Goal: Task Accomplishment & Management: Use online tool/utility

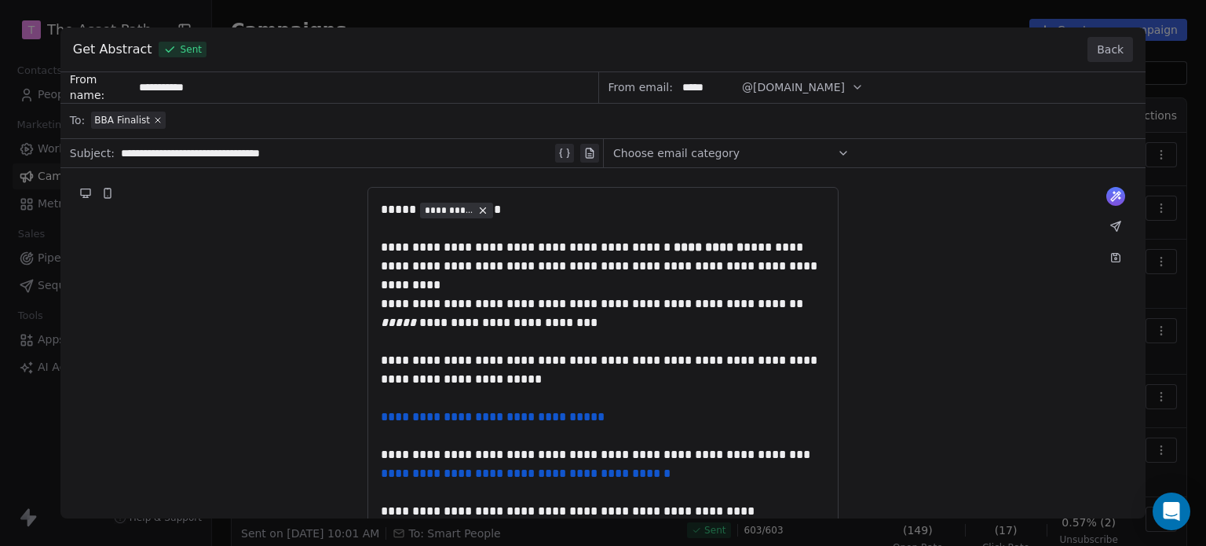
click at [1107, 48] on button "Back" at bounding box center [1111, 49] width 46 height 25
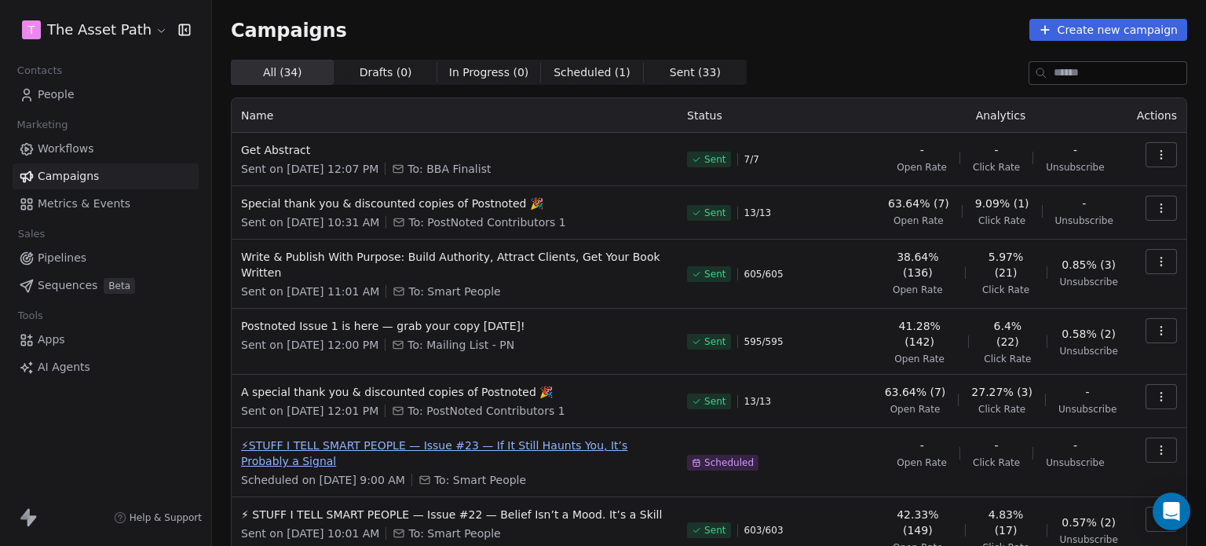
click at [434, 437] on span "⚡STUFF I TELL SMART PEOPLE — Issue #23 — If It Still Haunts You, It’s Probably …" at bounding box center [454, 452] width 427 height 31
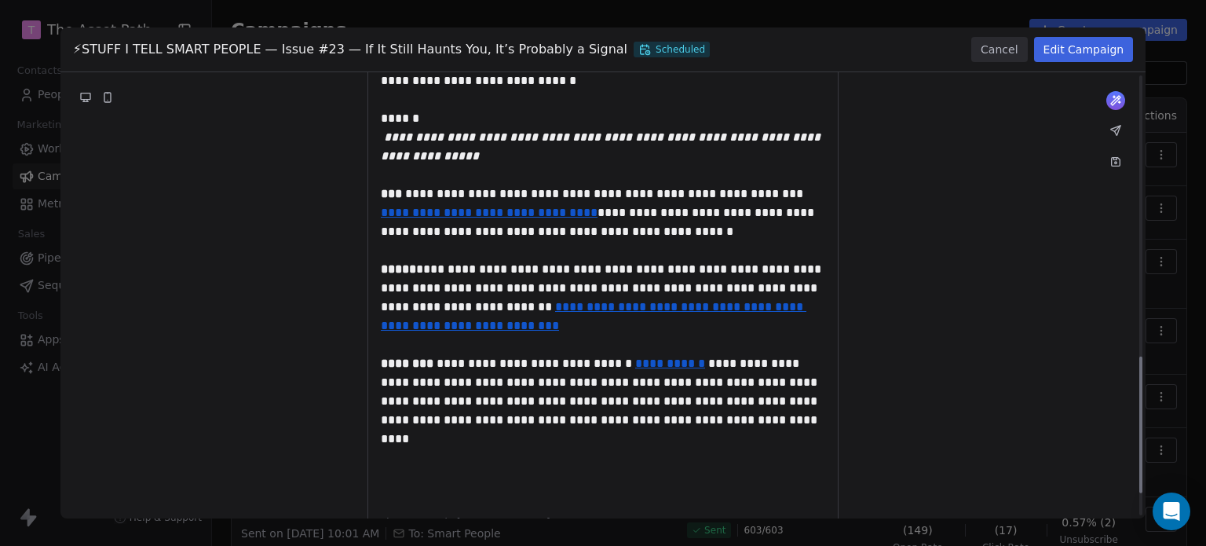
scroll to position [915, 0]
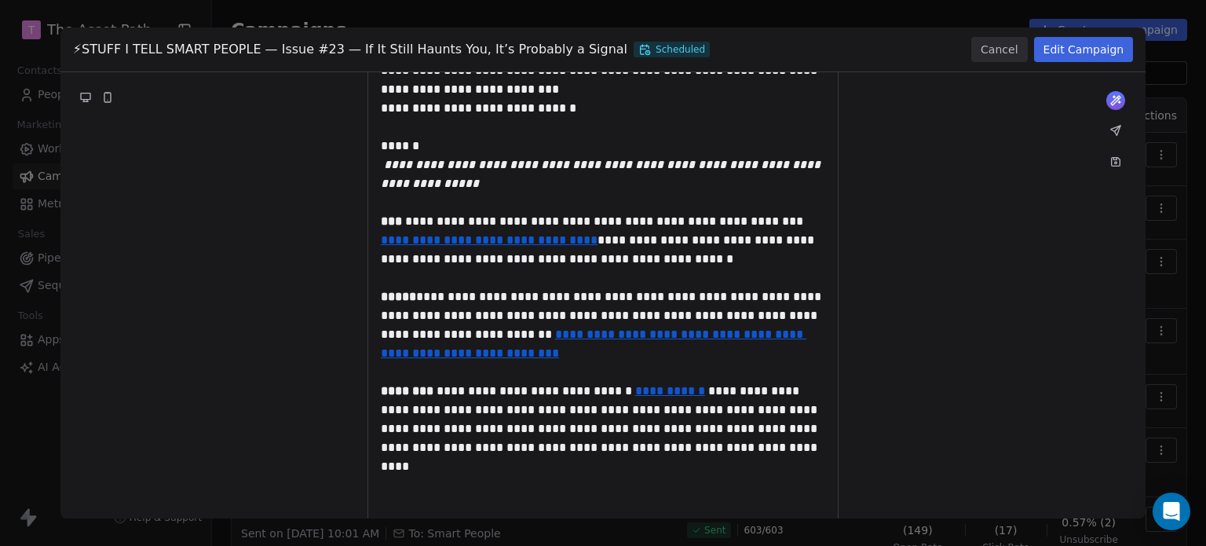
click at [1112, 53] on button "Edit Campaign" at bounding box center [1084, 49] width 100 height 25
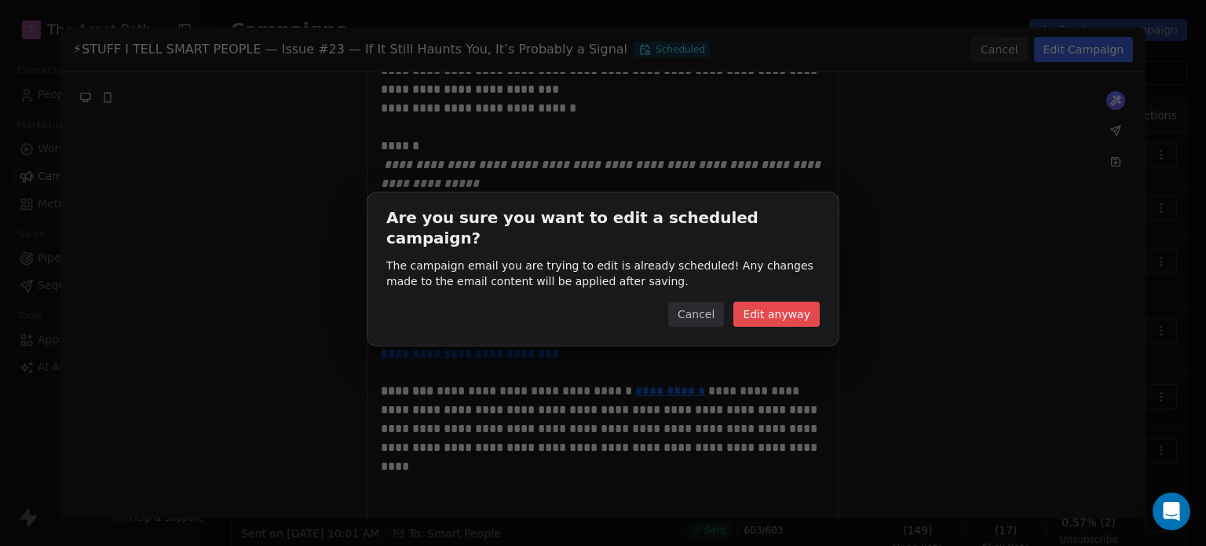
click at [784, 309] on button "Edit anyway" at bounding box center [776, 314] width 86 height 25
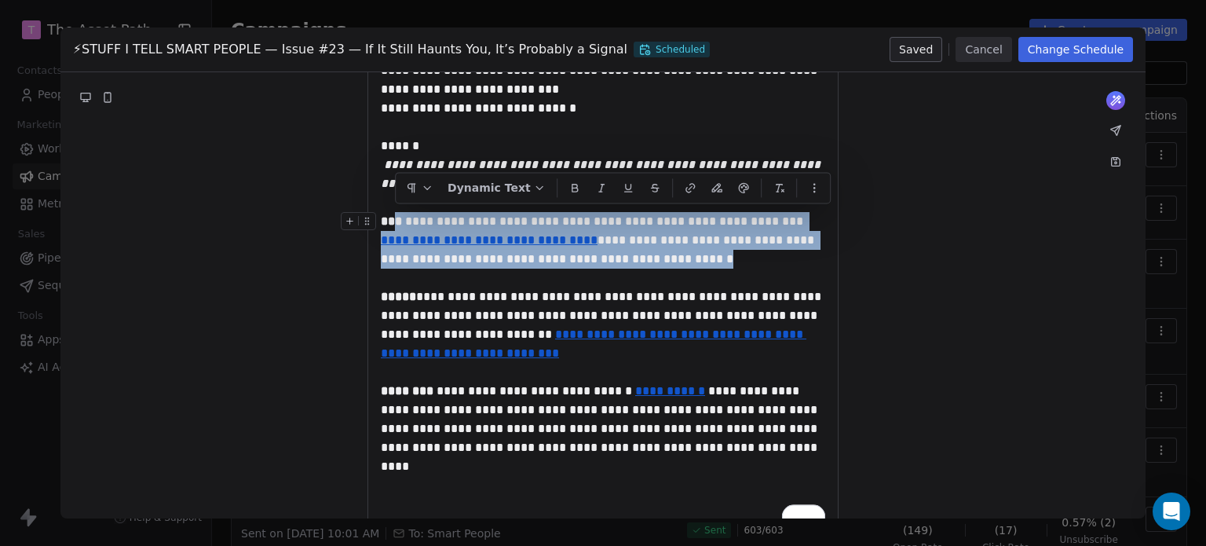
scroll to position [891, 0]
drag, startPoint x: 602, startPoint y: 262, endPoint x: 390, endPoint y: 221, distance: 216.1
click at [390, 221] on div "**********" at bounding box center [603, 240] width 444 height 57
copy div "**********"
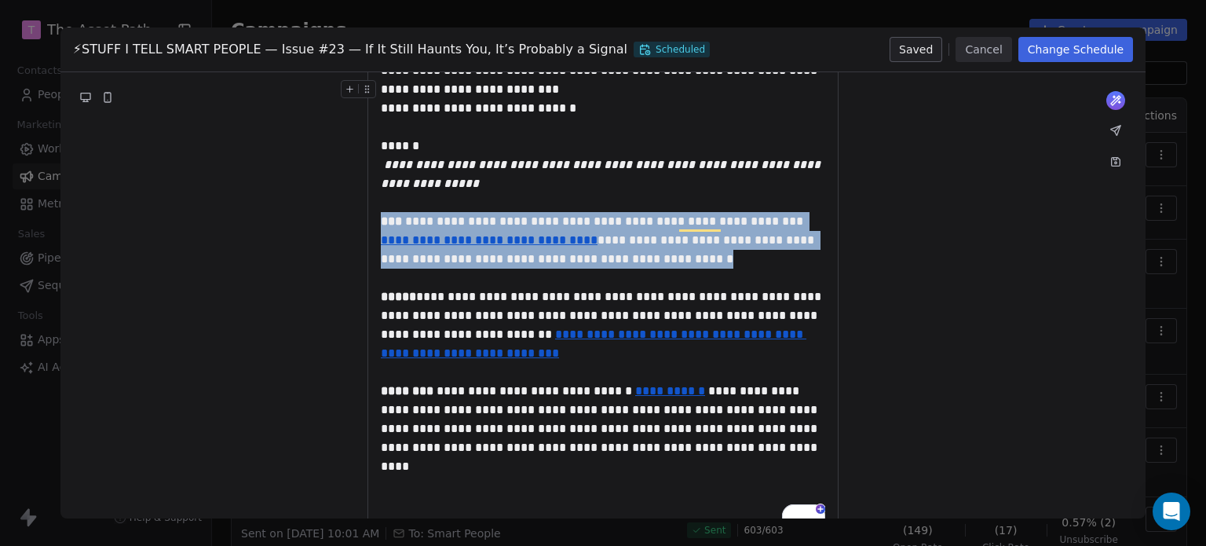
scroll to position [915, 0]
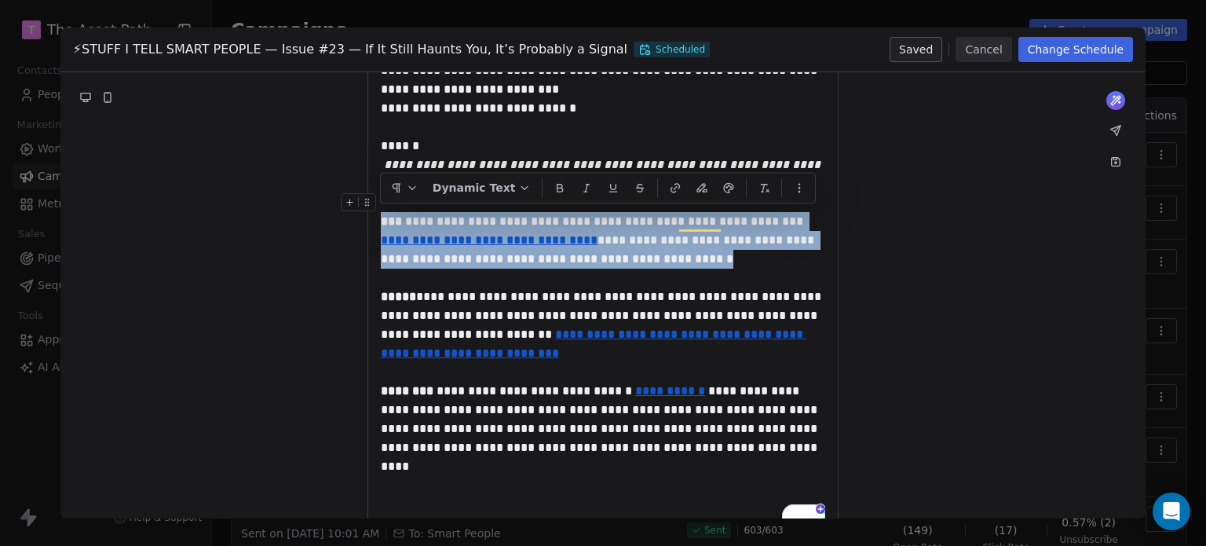
click at [1010, 47] on button "Cancel" at bounding box center [984, 49] width 56 height 25
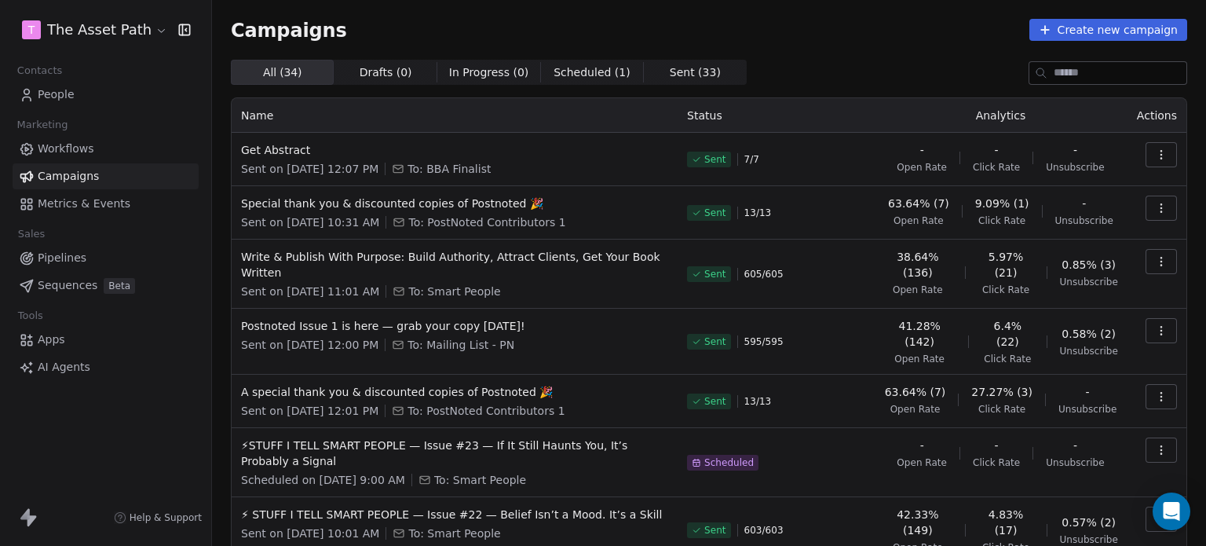
click at [104, 100] on link "People" at bounding box center [106, 95] width 186 height 26
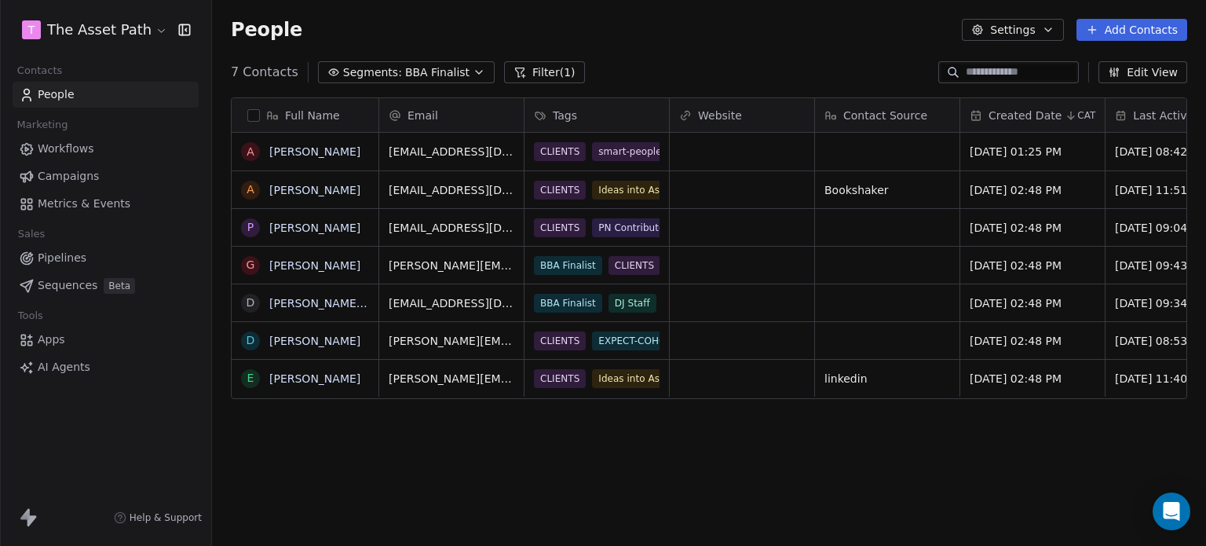
scroll to position [468, 982]
click at [352, 70] on span "Segments:" at bounding box center [372, 72] width 59 height 16
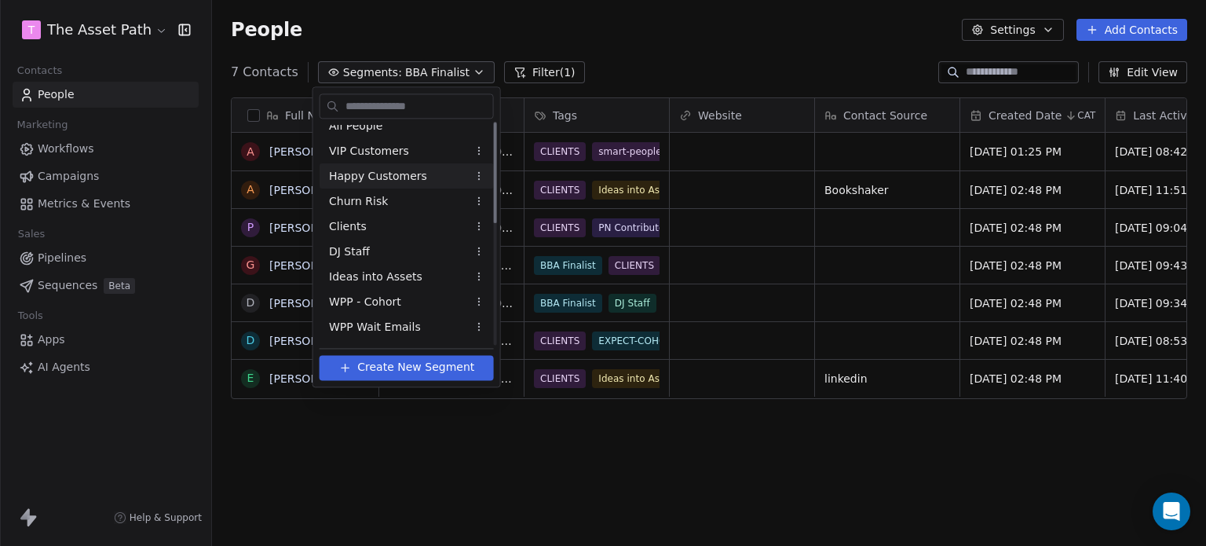
scroll to position [0, 0]
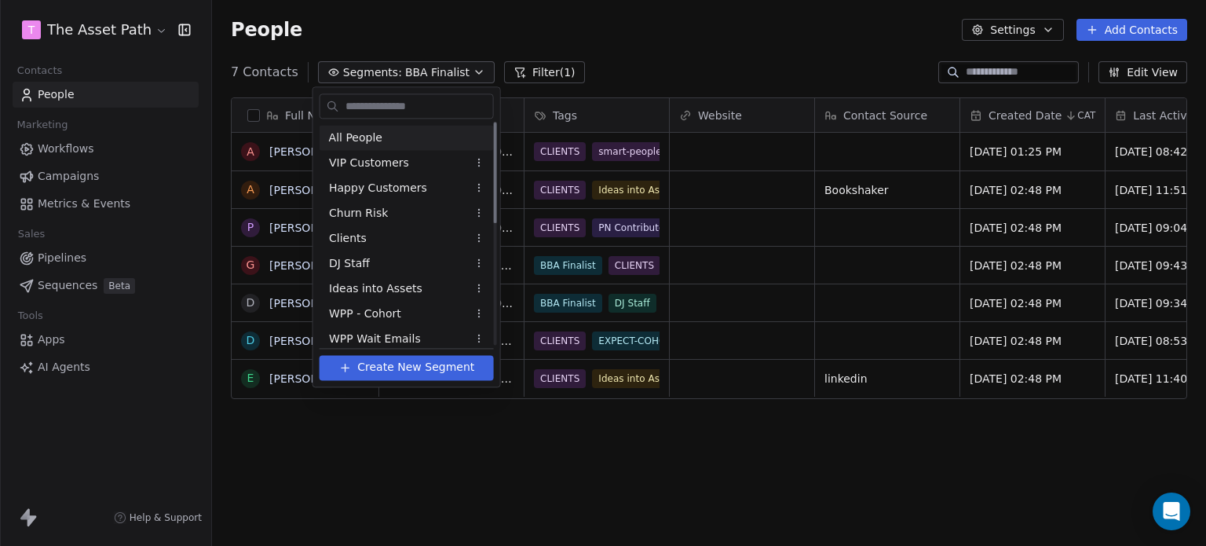
click at [371, 144] on span "All People" at bounding box center [355, 138] width 53 height 16
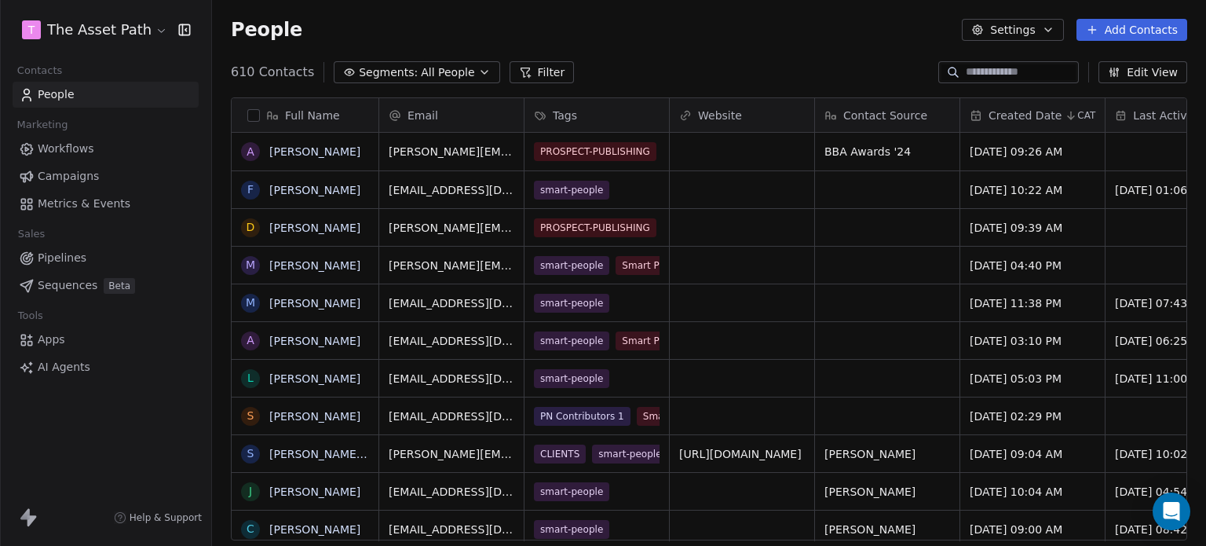
scroll to position [468, 982]
click at [1018, 78] on input at bounding box center [1021, 72] width 110 height 16
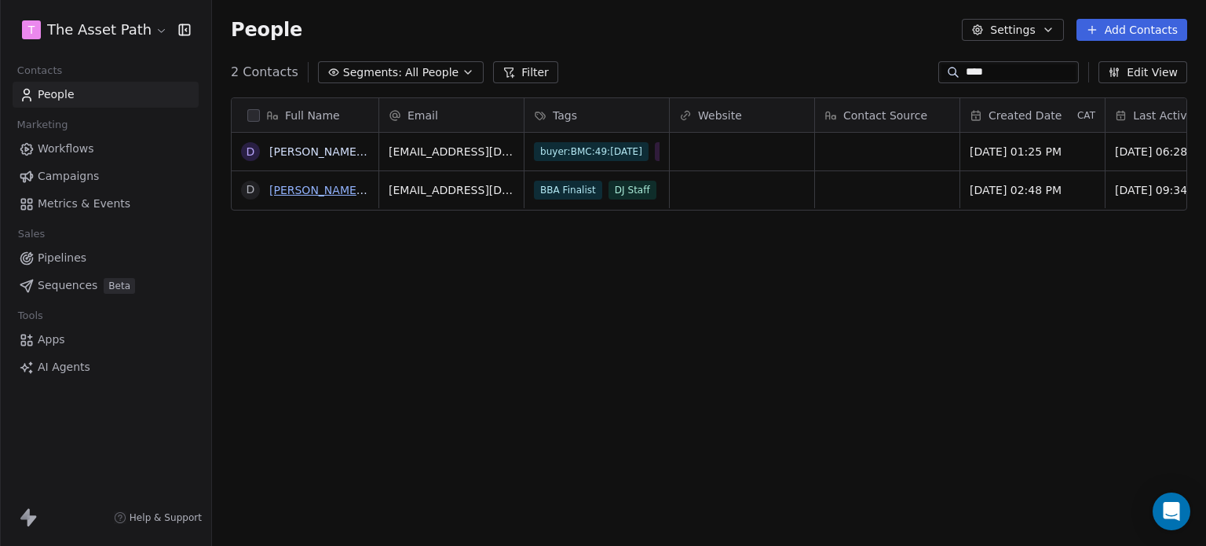
type input "****"
click at [288, 188] on link "debs jenkins" at bounding box center [362, 190] width 186 height 13
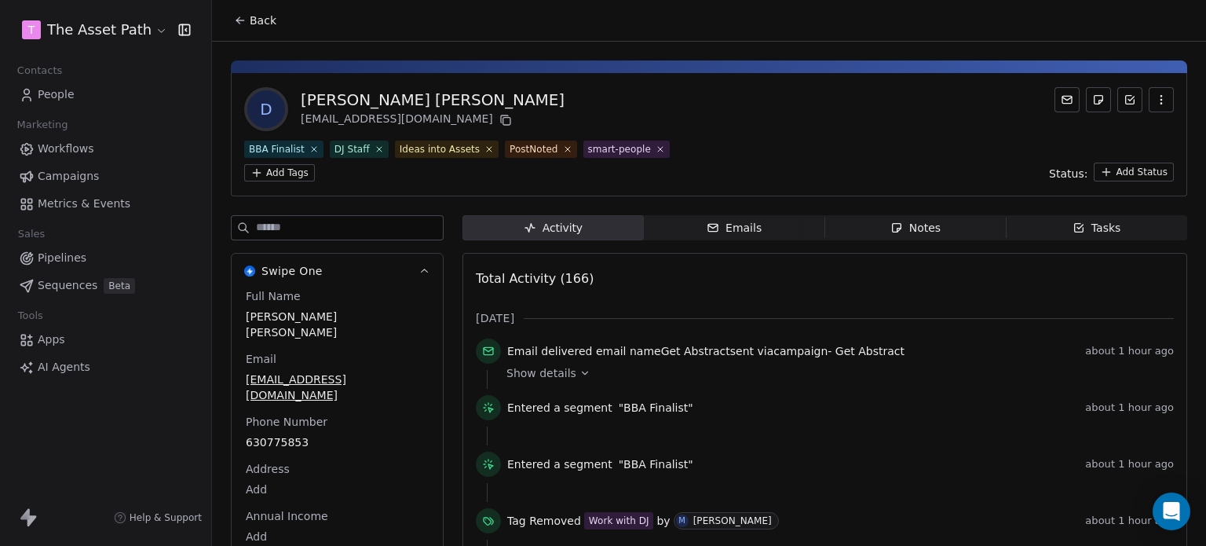
click at [308, 101] on div "debs jenkins" at bounding box center [433, 100] width 264 height 22
click at [1155, 95] on icon "button" at bounding box center [1161, 99] width 13 height 13
click at [842, 102] on div "d debs jenkins debsjenkins.spain@gmail.com" at bounding box center [709, 109] width 930 height 44
click at [280, 172] on html "T The Asset Path Contacts People Marketing Workflows Campaigns Metrics & Events…" at bounding box center [603, 273] width 1206 height 546
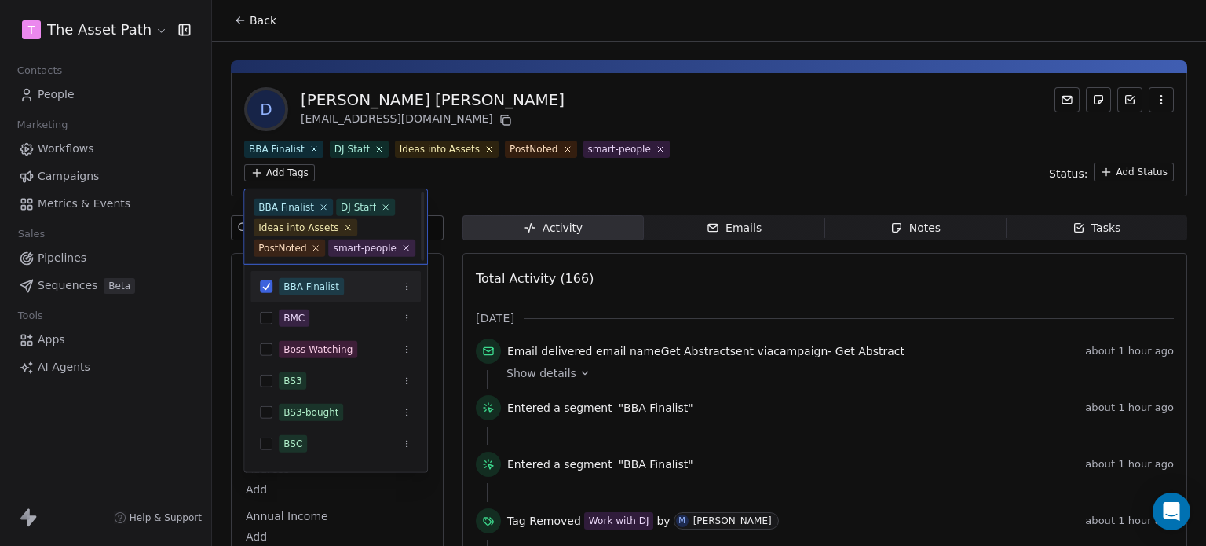
scroll to position [22, 0]
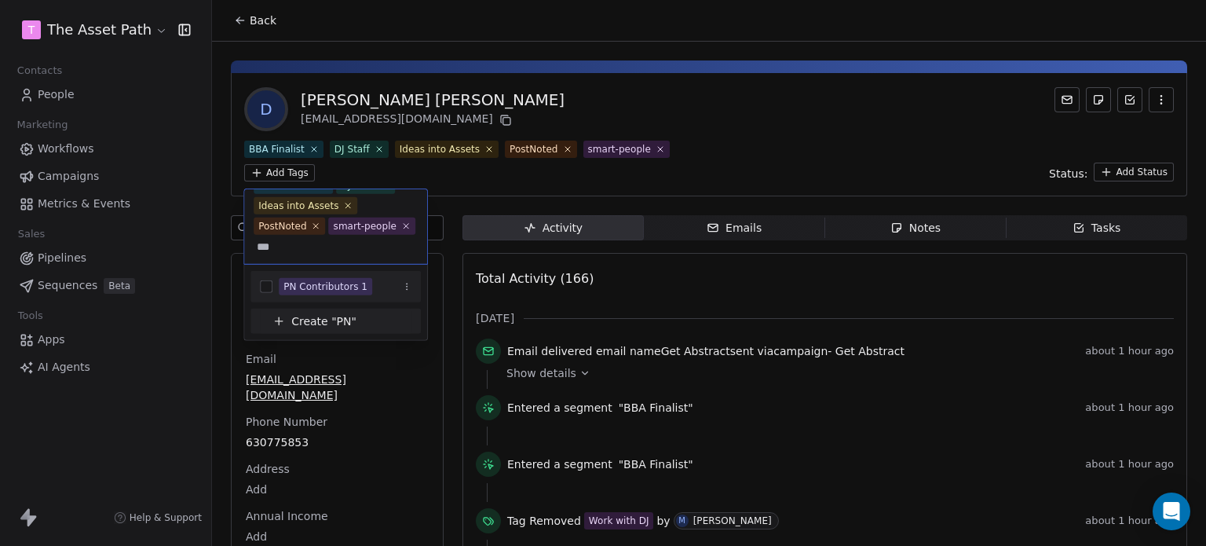
type input "**"
click at [324, 284] on div "PN Contributors 1" at bounding box center [325, 287] width 84 height 14
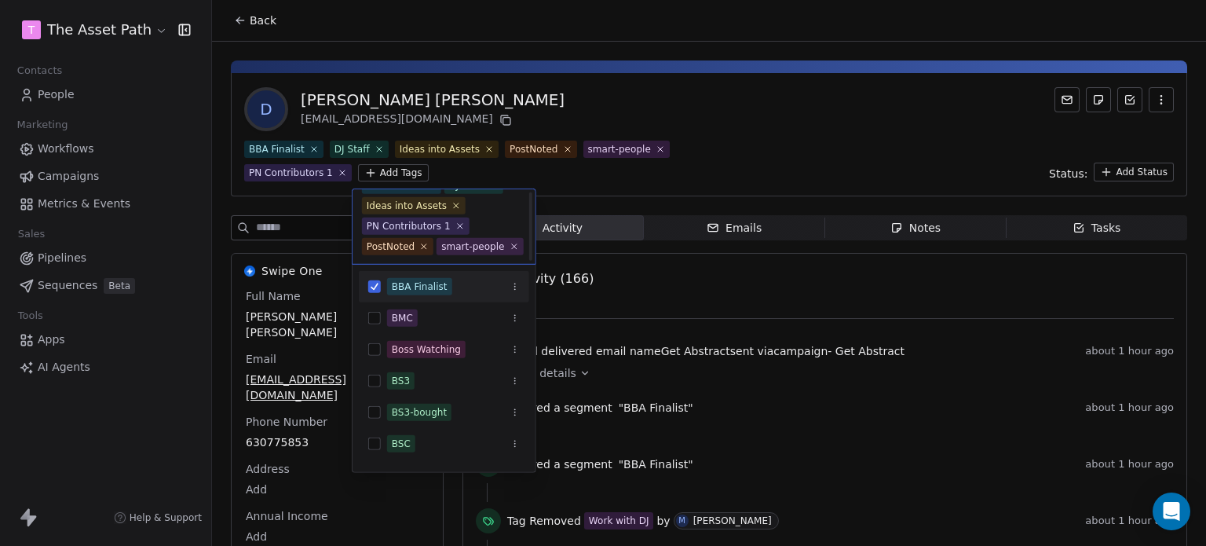
click at [773, 159] on html "T The Asset Path Contacts People Marketing Workflows Campaigns Metrics & Events…" at bounding box center [603, 273] width 1206 height 546
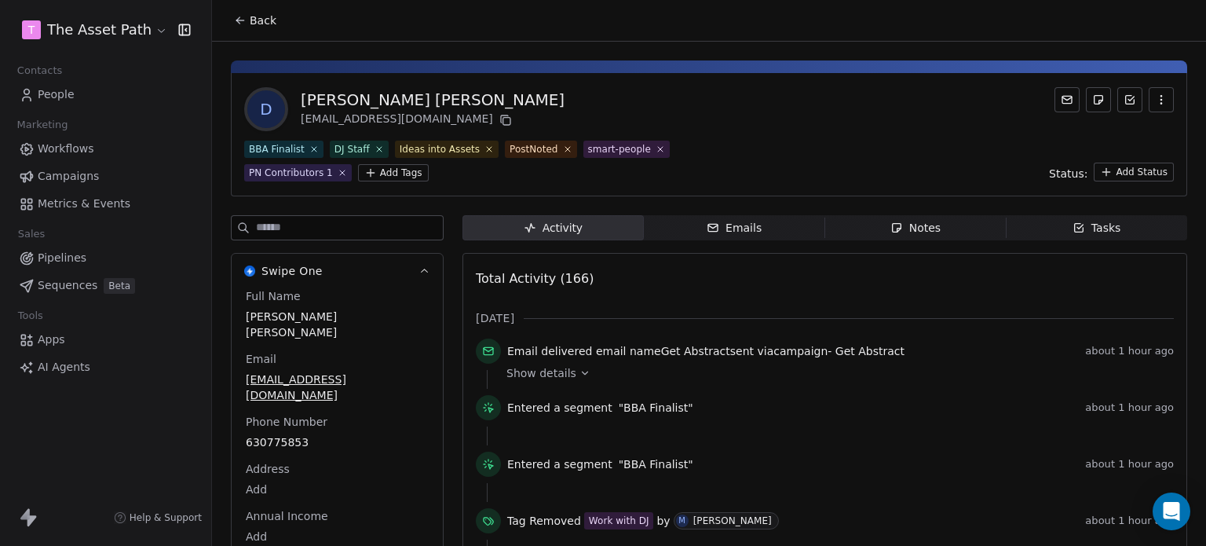
click at [232, 18] on button "Back" at bounding box center [255, 20] width 61 height 28
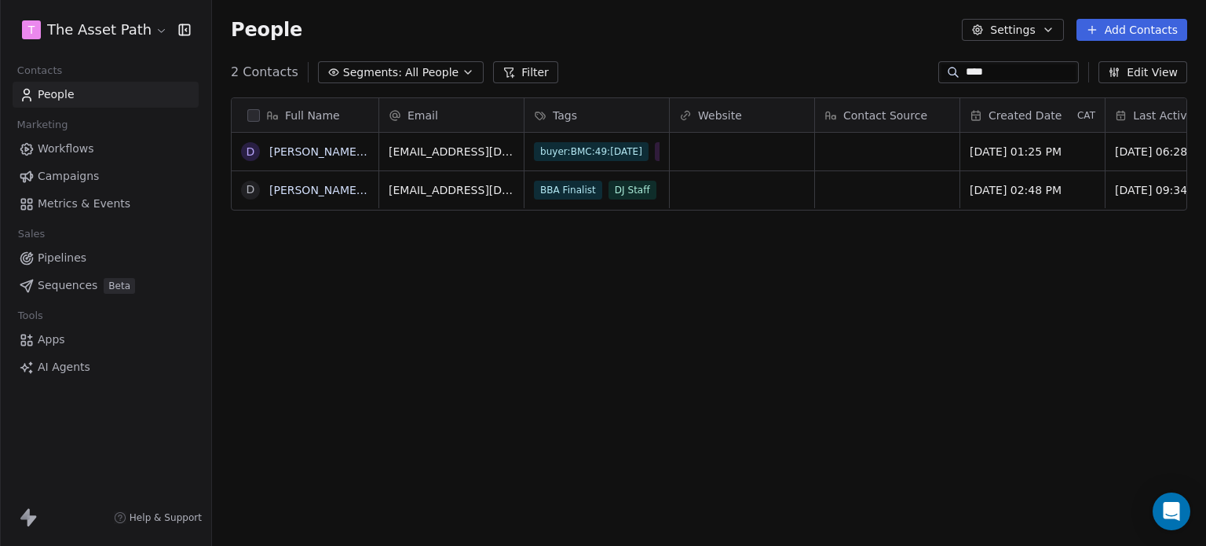
scroll to position [468, 982]
click at [375, 290] on div "Full Name D Debs Jenkins d debs jenkins Email Tags Website Contact Source Creat…" at bounding box center [709, 325] width 994 height 481
click at [105, 92] on link "People" at bounding box center [106, 95] width 186 height 26
click at [104, 90] on link "People" at bounding box center [106, 95] width 186 height 26
drag, startPoint x: 456, startPoint y: 62, endPoint x: 452, endPoint y: 82, distance: 20.8
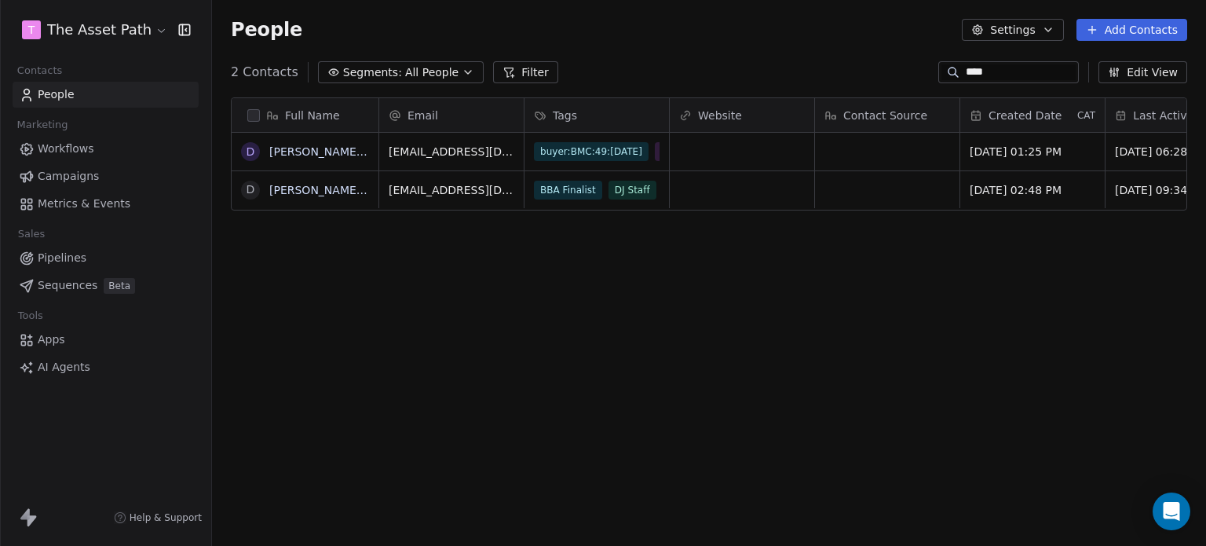
click at [455, 62] on button "Segments: All People" at bounding box center [401, 72] width 166 height 22
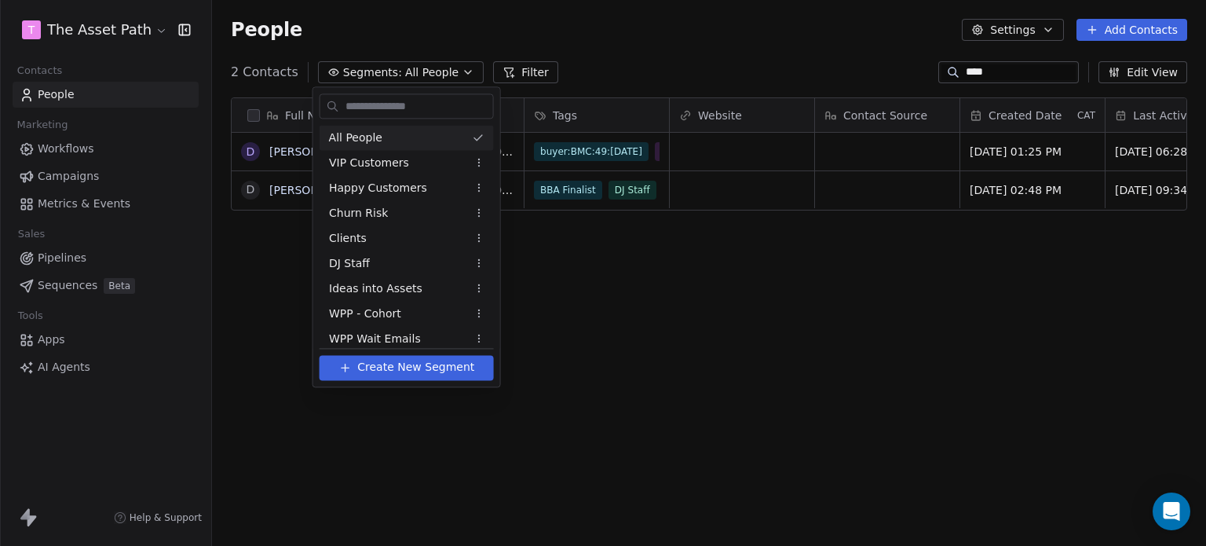
click at [1062, 70] on html "T The Asset Path Contacts People Marketing Workflows Campaigns Metrics & Events…" at bounding box center [603, 273] width 1206 height 546
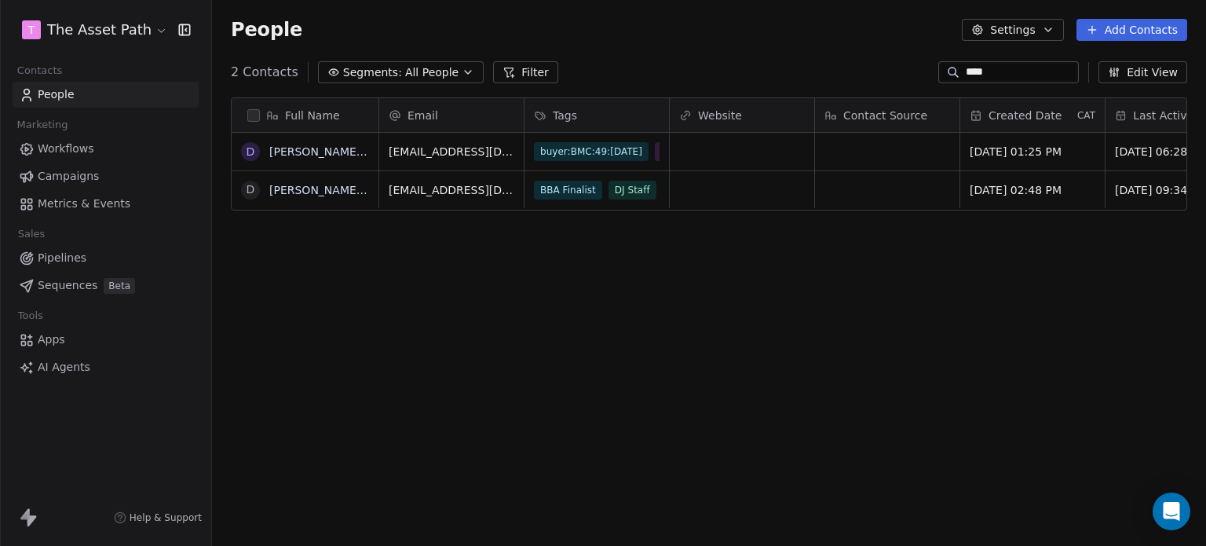
drag, startPoint x: 1051, startPoint y: 70, endPoint x: 801, endPoint y: 69, distance: 249.7
click at [814, 75] on div "2 Contacts Segments: All People Filter **** Edit View" at bounding box center [709, 72] width 994 height 25
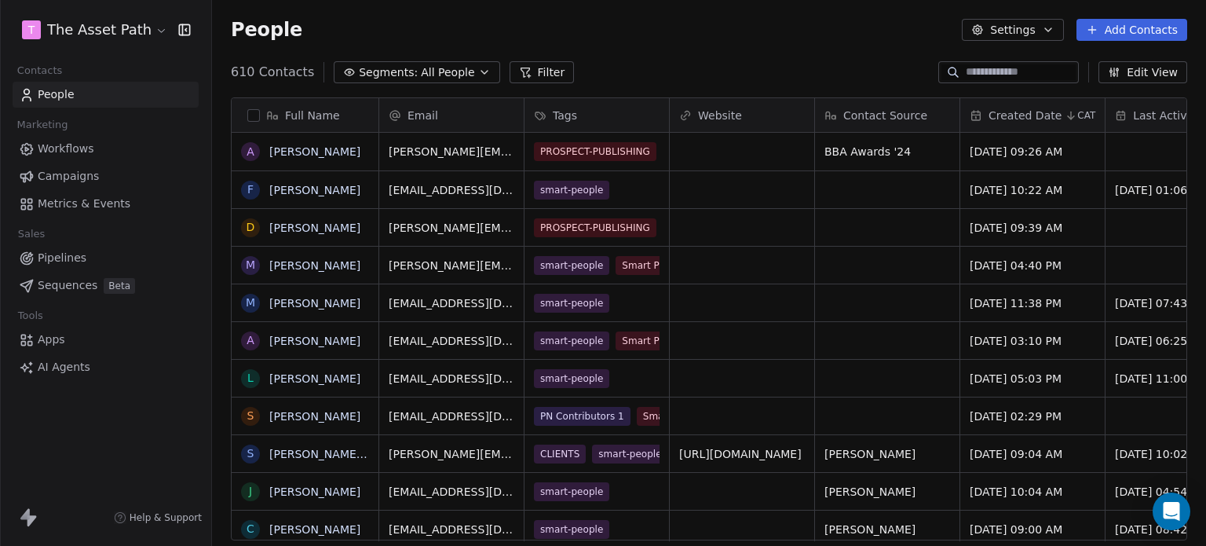
click at [799, 69] on div "610 Contacts Segments: All People Filter Edit View" at bounding box center [709, 72] width 994 height 25
click at [685, 24] on div "People Settings Add Contacts" at bounding box center [709, 30] width 956 height 22
click at [65, 169] on span "Campaigns" at bounding box center [68, 176] width 61 height 16
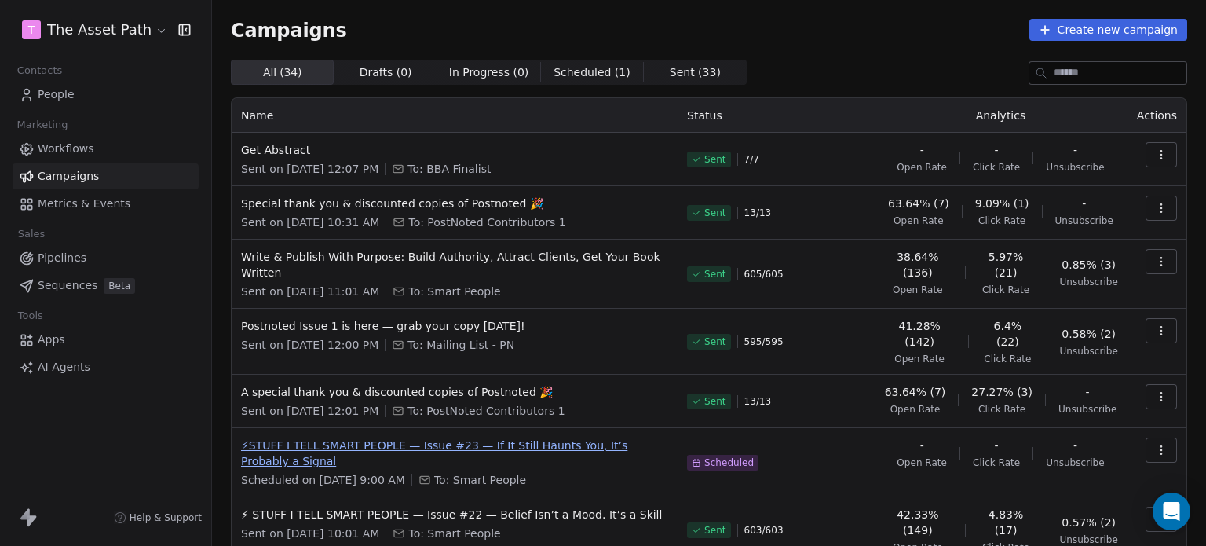
click at [375, 437] on span "⚡STUFF I TELL SMART PEOPLE — Issue #23 — If It Still Haunts You, It’s Probably …" at bounding box center [454, 452] width 427 height 31
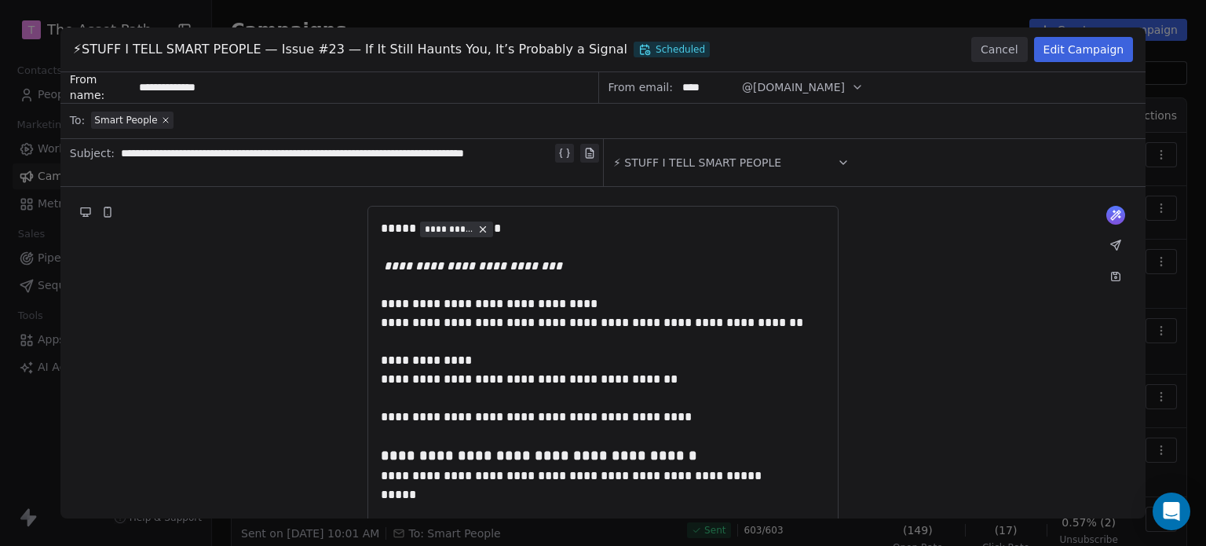
click at [1062, 44] on button "Edit Campaign" at bounding box center [1084, 49] width 100 height 25
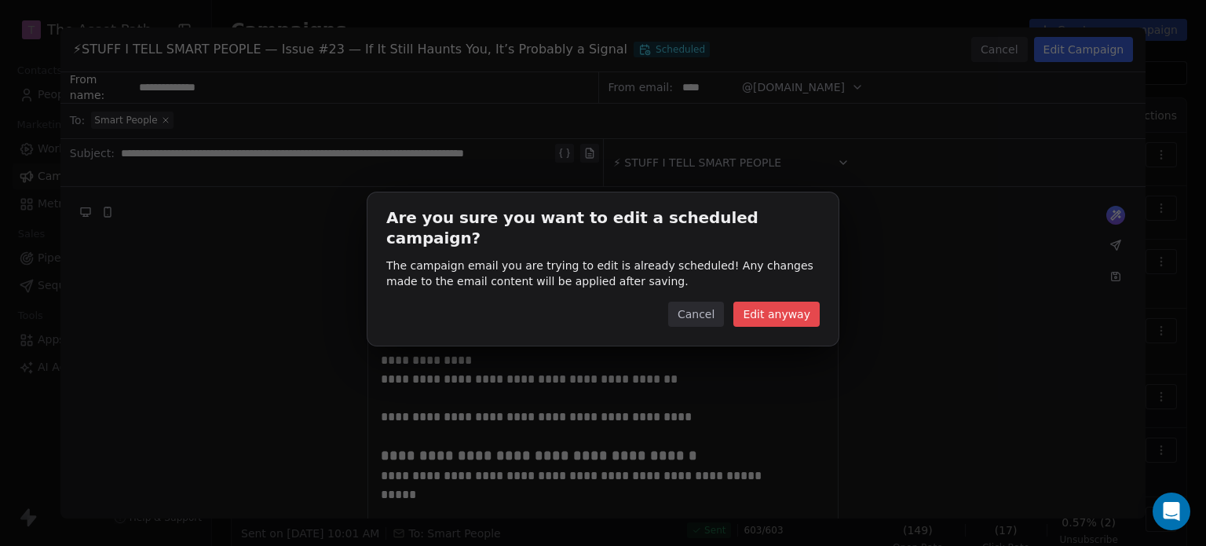
click at [790, 302] on button "Edit anyway" at bounding box center [776, 314] width 86 height 25
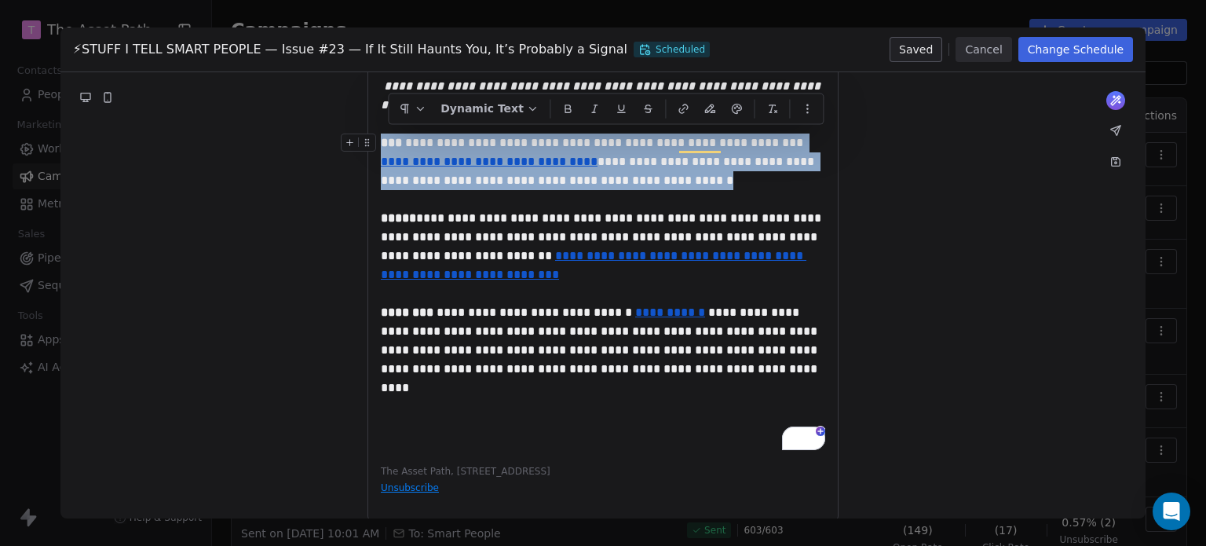
scroll to position [974, 0]
drag, startPoint x: 598, startPoint y: 182, endPoint x: 378, endPoint y: 139, distance: 223.3
click at [381, 141] on div "**********" at bounding box center [603, 161] width 444 height 57
copy div "**********"
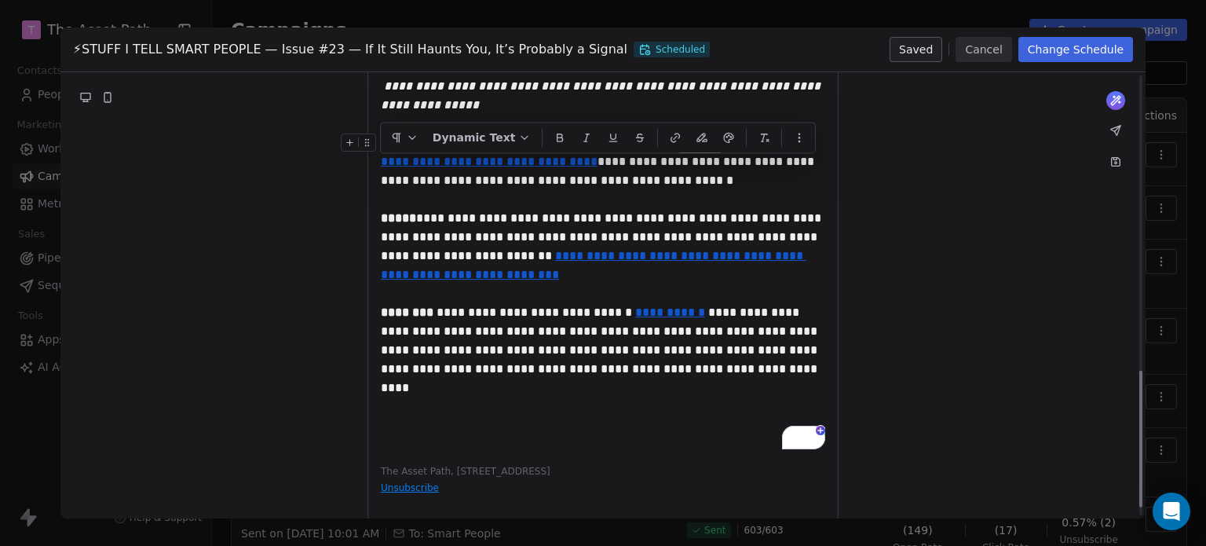
scroll to position [915, 0]
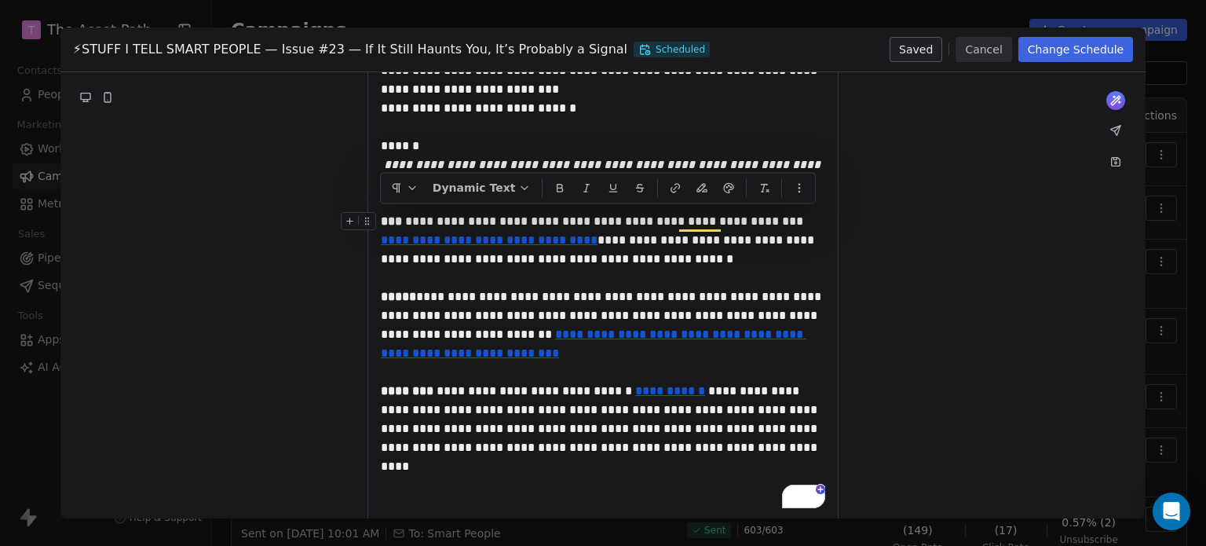
click at [613, 236] on span "**********" at bounding box center [599, 249] width 437 height 31
click at [404, 218] on span "**********" at bounding box center [594, 221] width 426 height 12
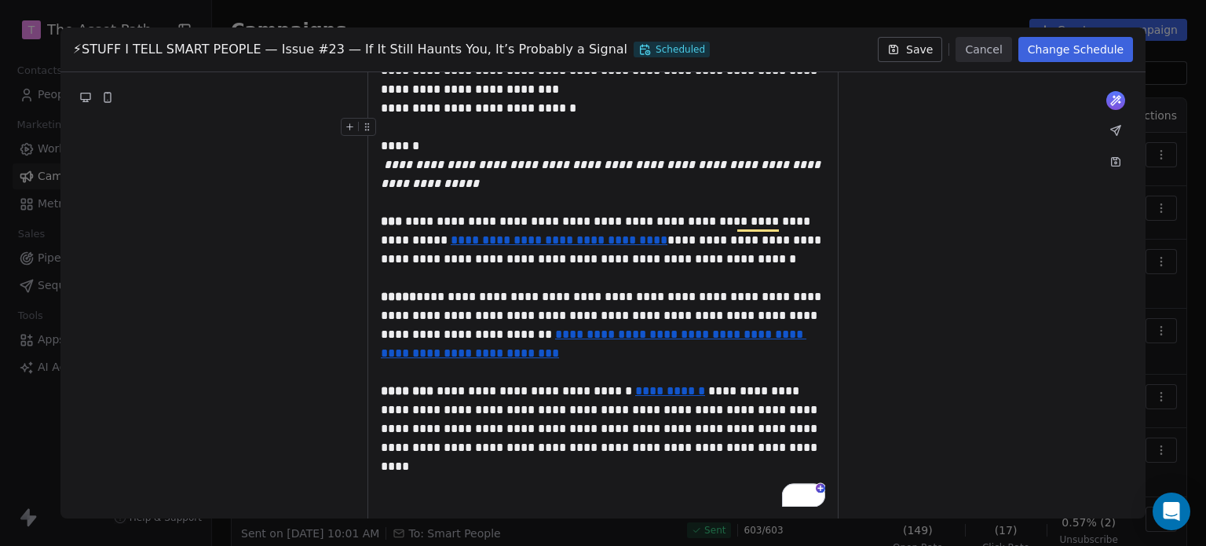
scroll to position [911, 0]
click at [930, 53] on button "Save" at bounding box center [910, 49] width 64 height 25
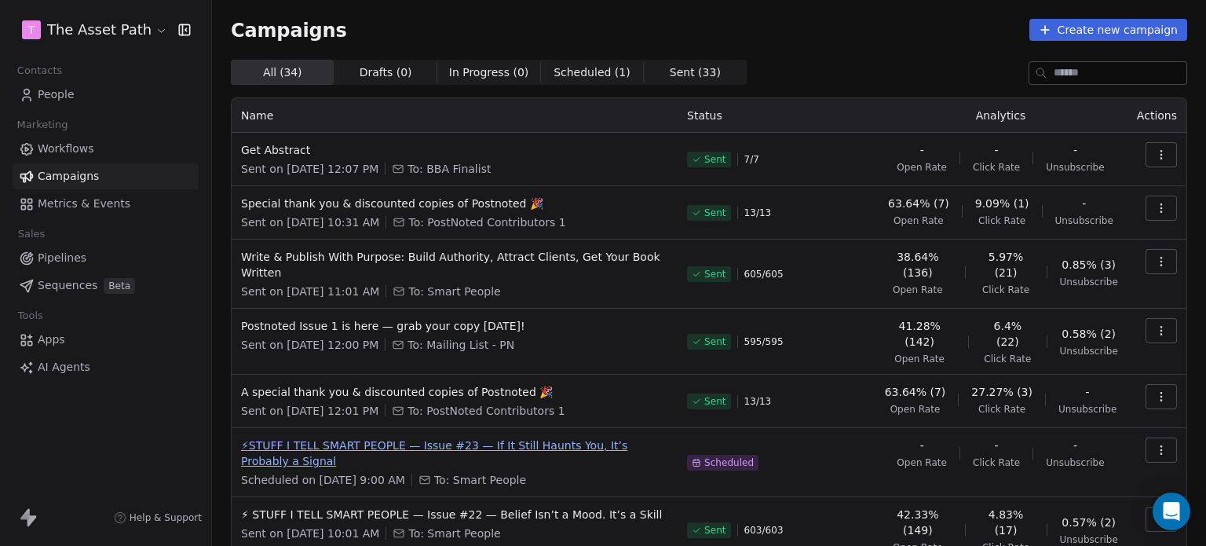
click at [515, 437] on span "⚡STUFF I TELL SMART PEOPLE — Issue #23 — If It Still Haunts You, It’s Probably …" at bounding box center [454, 452] width 427 height 31
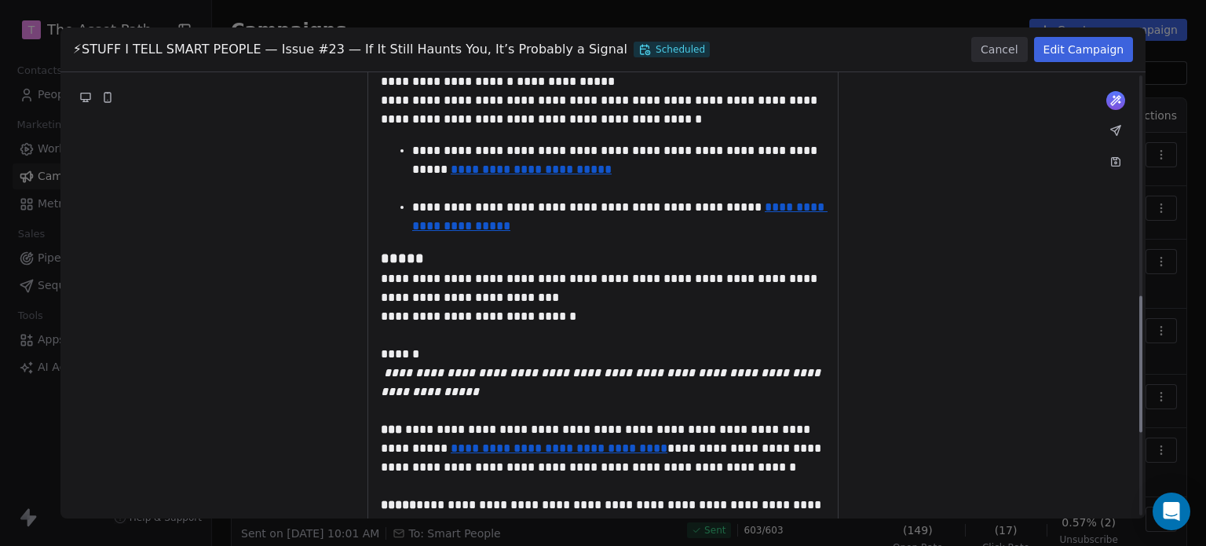
scroll to position [993, 0]
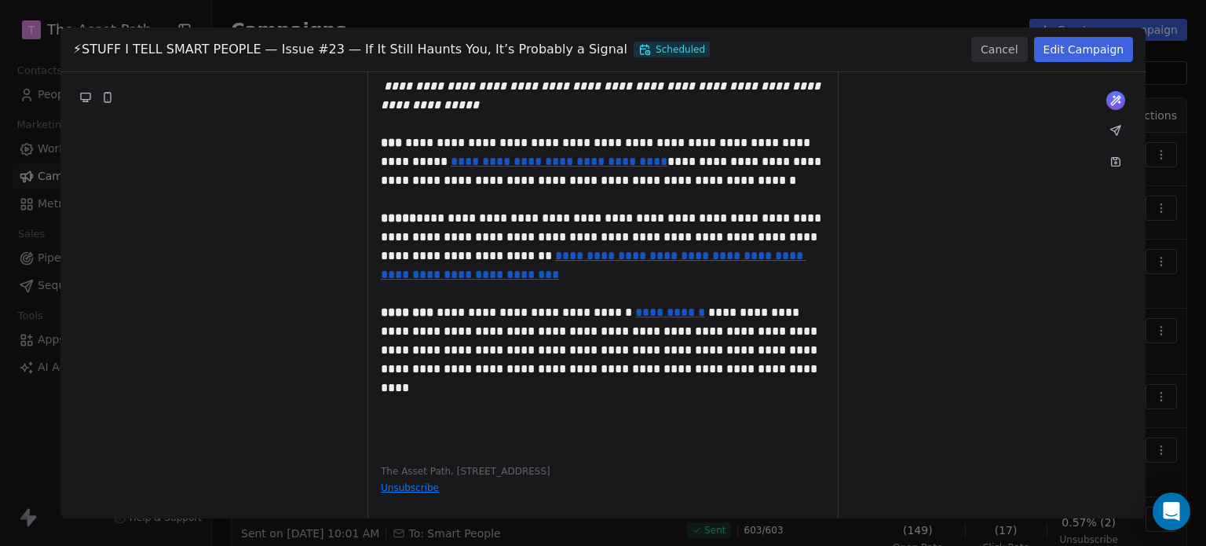
click at [1087, 51] on button "Edit Campaign" at bounding box center [1084, 49] width 100 height 25
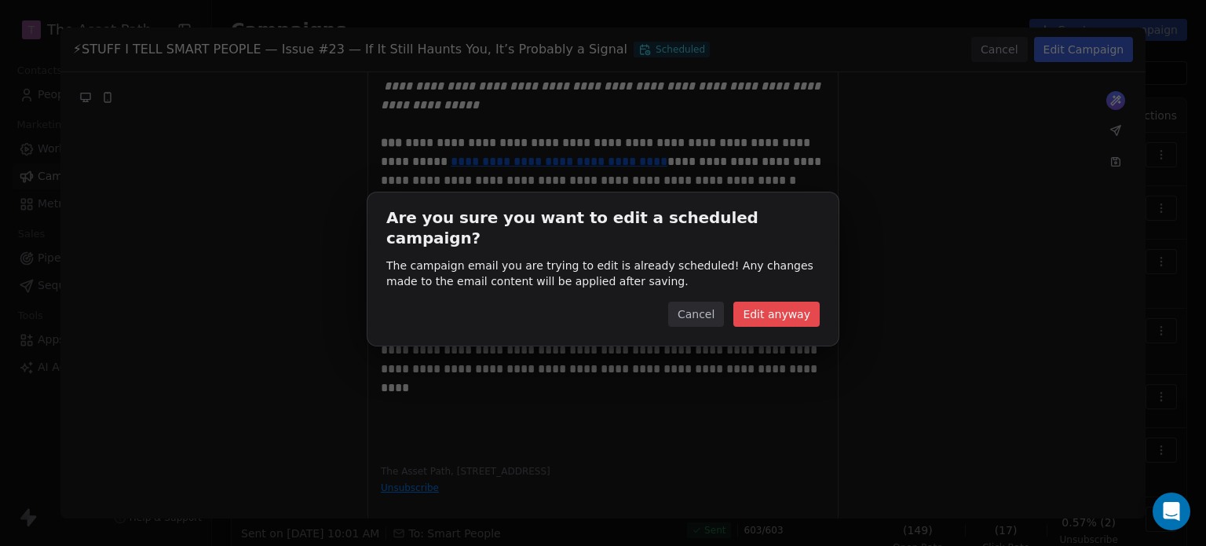
click at [791, 309] on button "Edit anyway" at bounding box center [776, 314] width 86 height 25
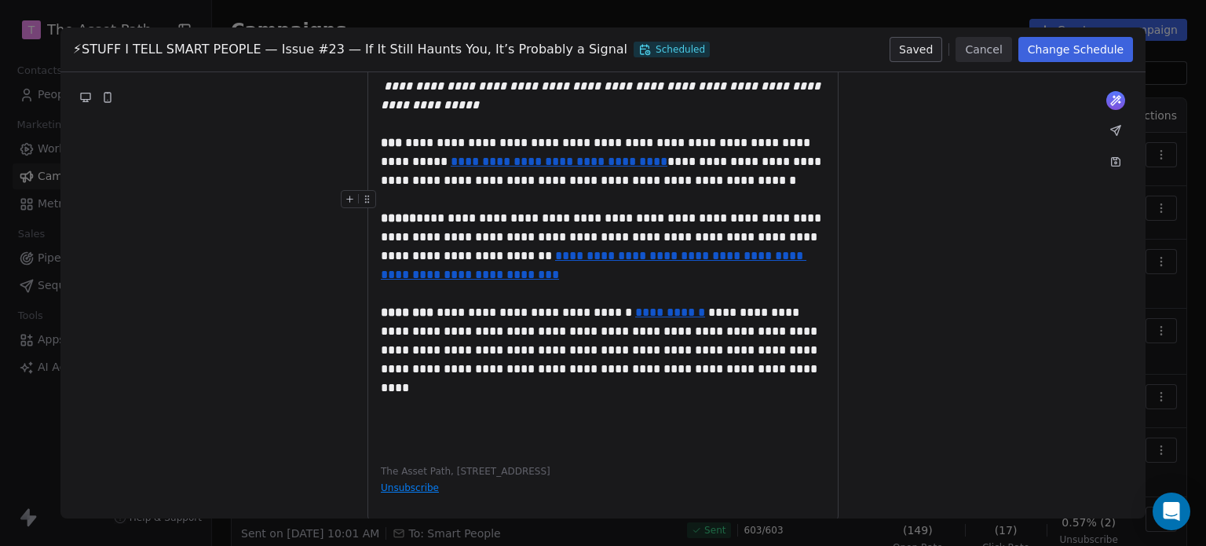
click at [689, 183] on div "**********" at bounding box center [603, 161] width 444 height 57
click at [932, 47] on button "Save" at bounding box center [910, 49] width 64 height 25
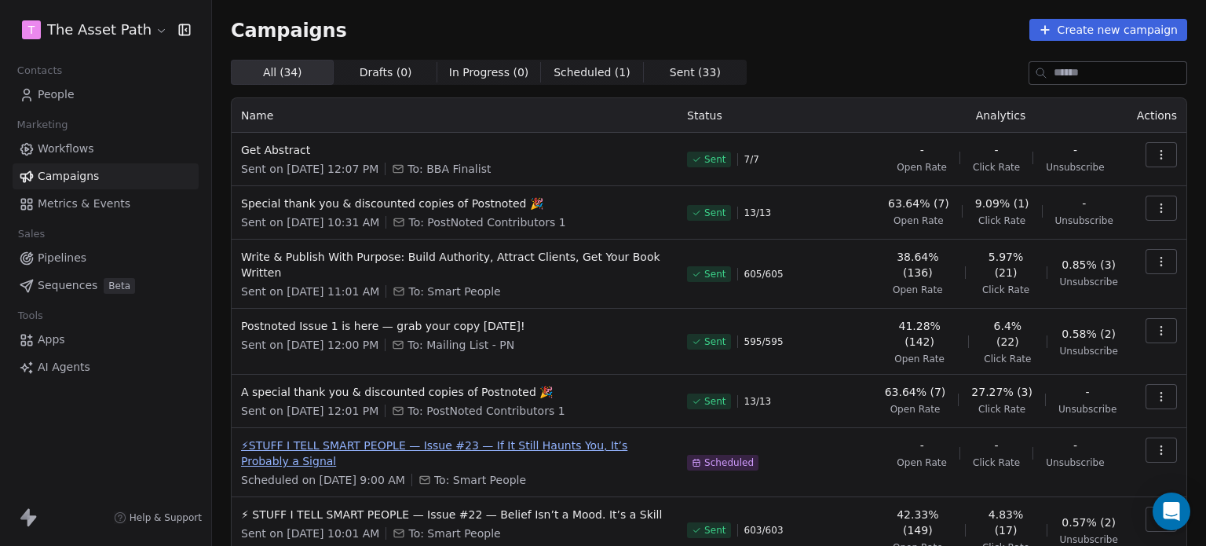
click at [521, 439] on span "⚡STUFF I TELL SMART PEOPLE — Issue #23 — If It Still Haunts You, It’s Probably …" at bounding box center [454, 452] width 427 height 31
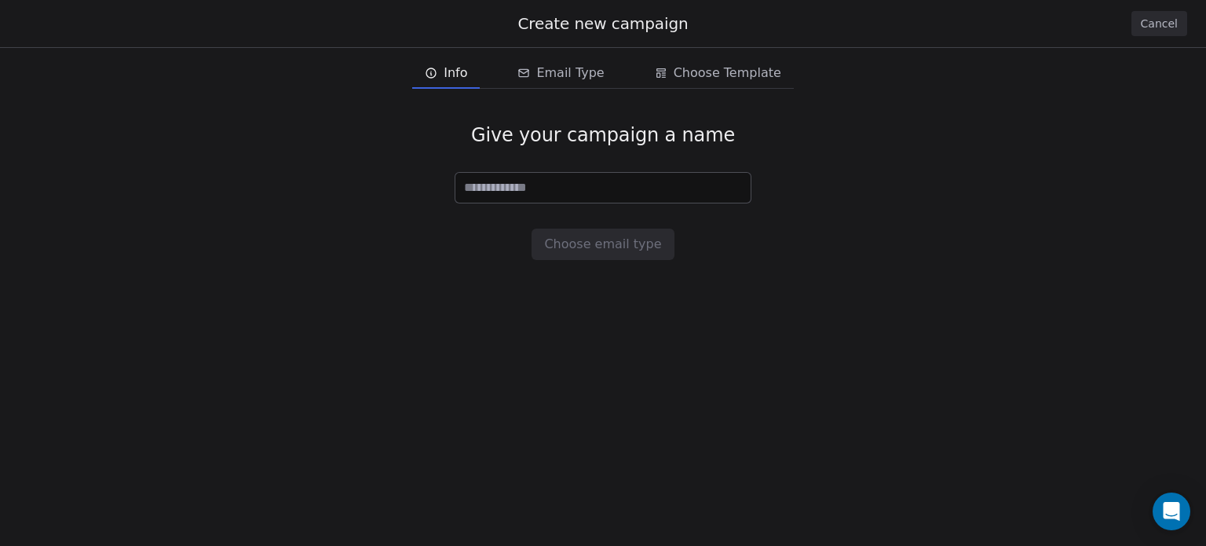
click at [1167, 19] on button "Cancel" at bounding box center [1159, 23] width 56 height 25
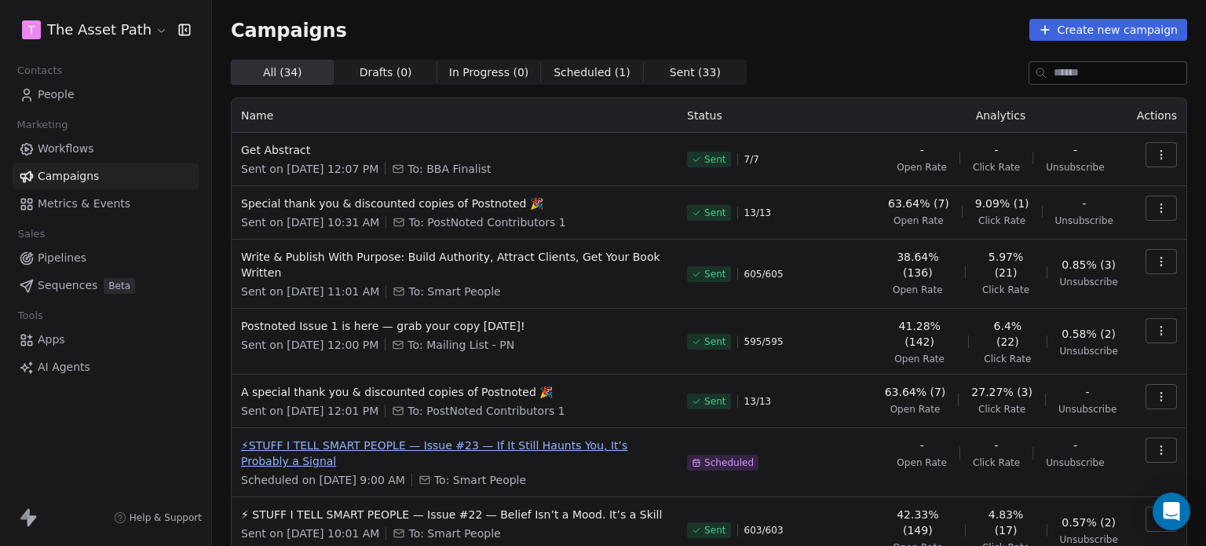
click at [522, 437] on span "⚡STUFF I TELL SMART PEOPLE — Issue #23 — If It Still Haunts You, It’s Probably …" at bounding box center [454, 452] width 427 height 31
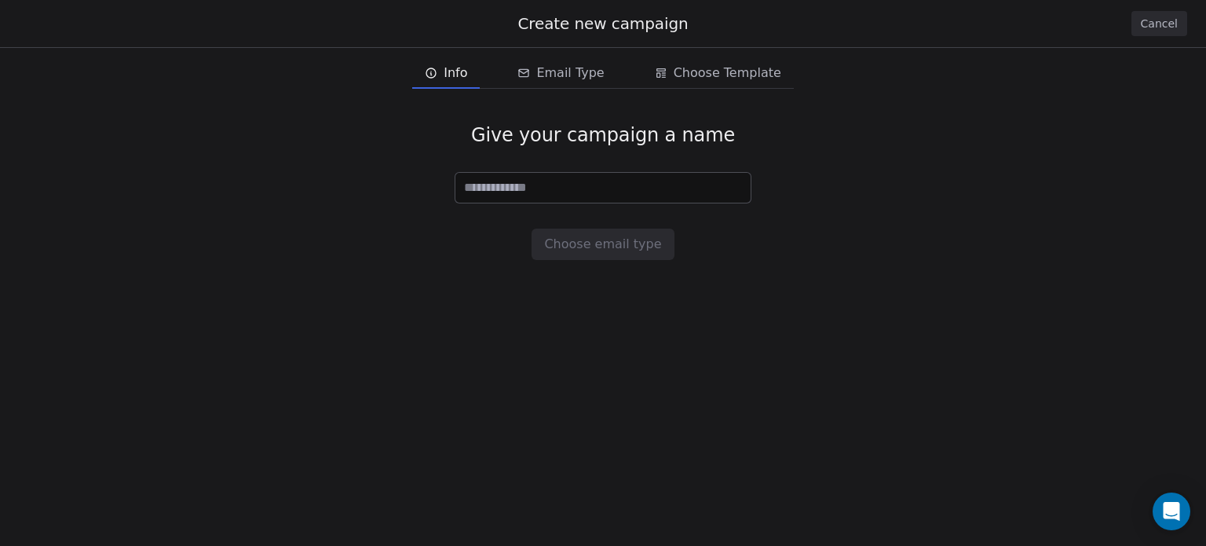
click at [1134, 22] on button "Cancel" at bounding box center [1159, 23] width 56 height 25
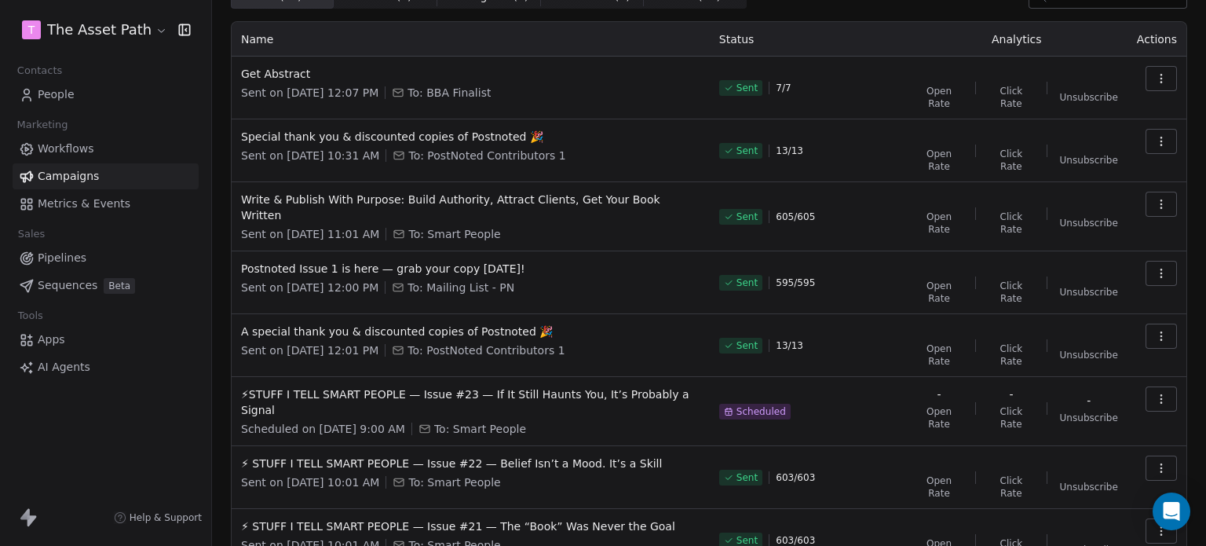
scroll to position [79, 0]
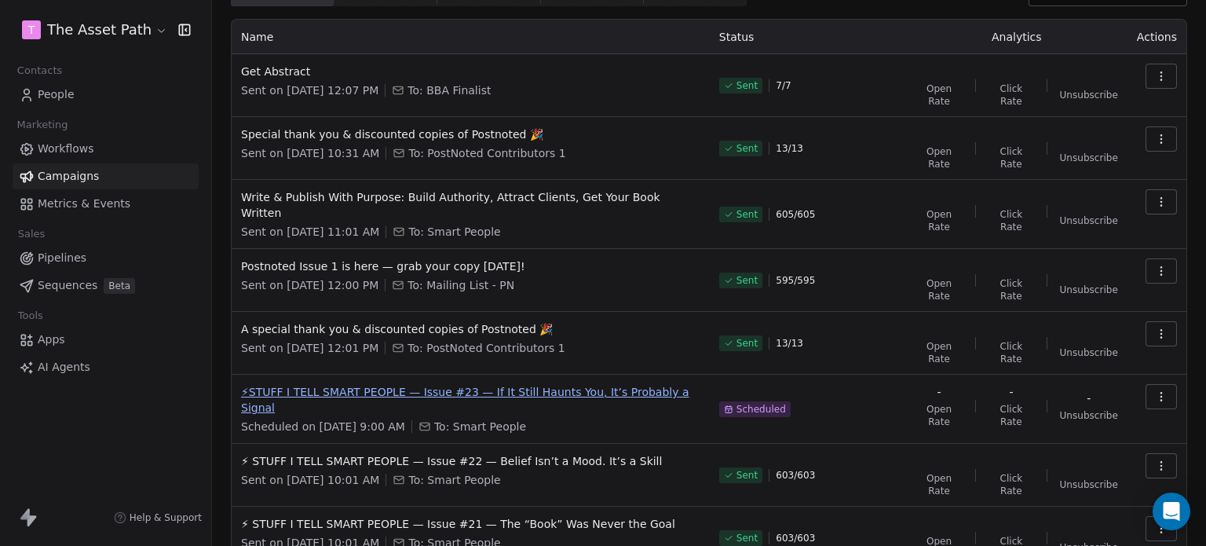
click at [400, 384] on span "⚡STUFF I TELL SMART PEOPLE — Issue #23 — If It Still Haunts You, It’s Probably …" at bounding box center [470, 399] width 459 height 31
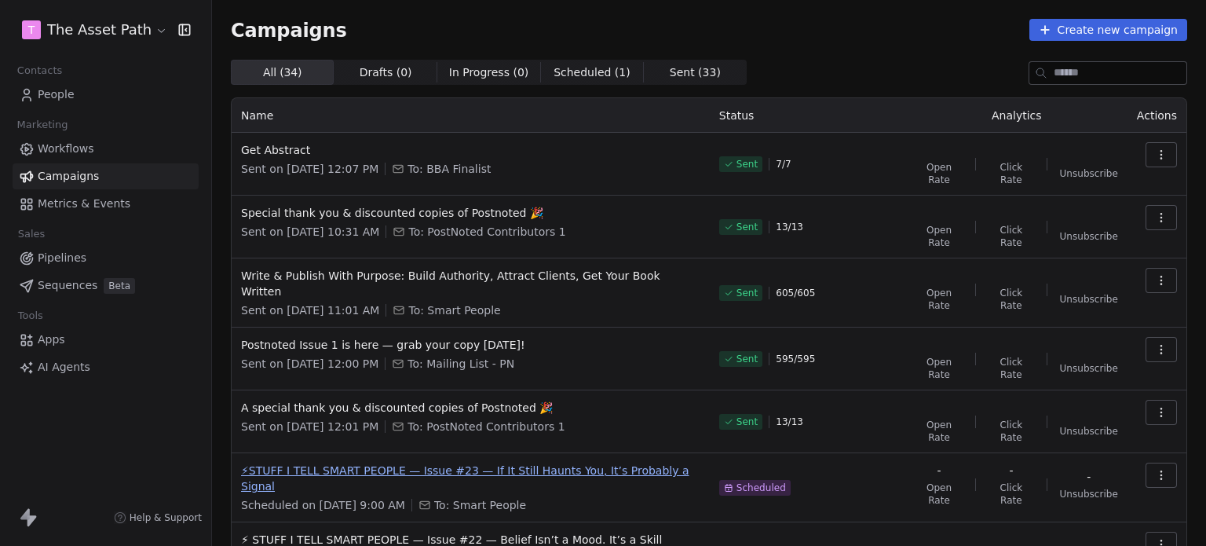
click at [471, 462] on span "⚡STUFF I TELL SMART PEOPLE — Issue #23 — If It Still Haunts You, It’s Probably …" at bounding box center [470, 477] width 459 height 31
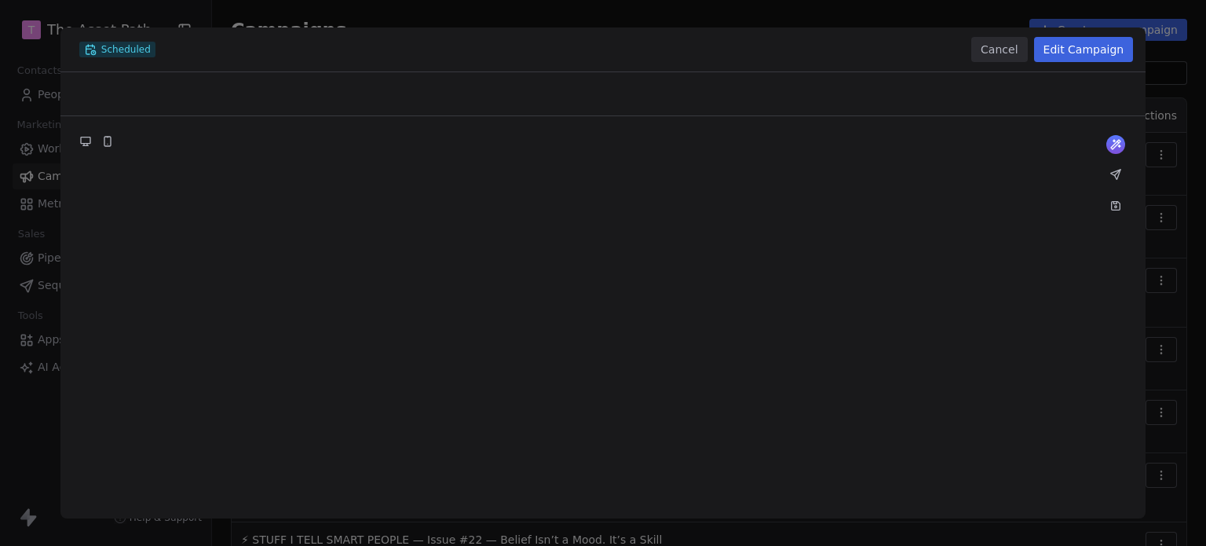
click at [1014, 52] on button "Cancel" at bounding box center [999, 49] width 56 height 25
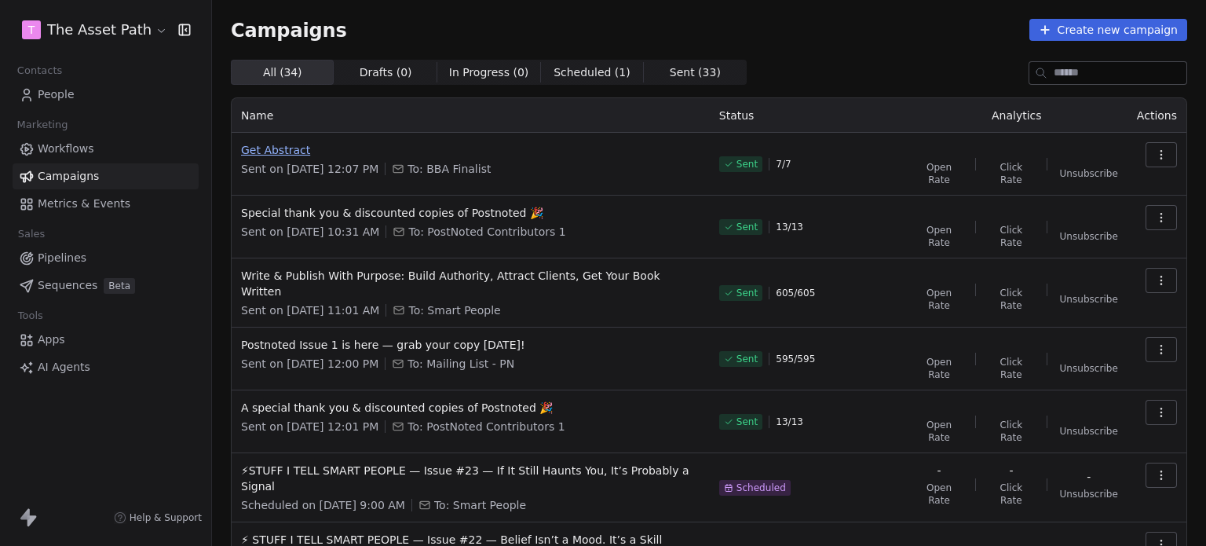
click at [283, 150] on span "Get Abstract" at bounding box center [470, 150] width 459 height 16
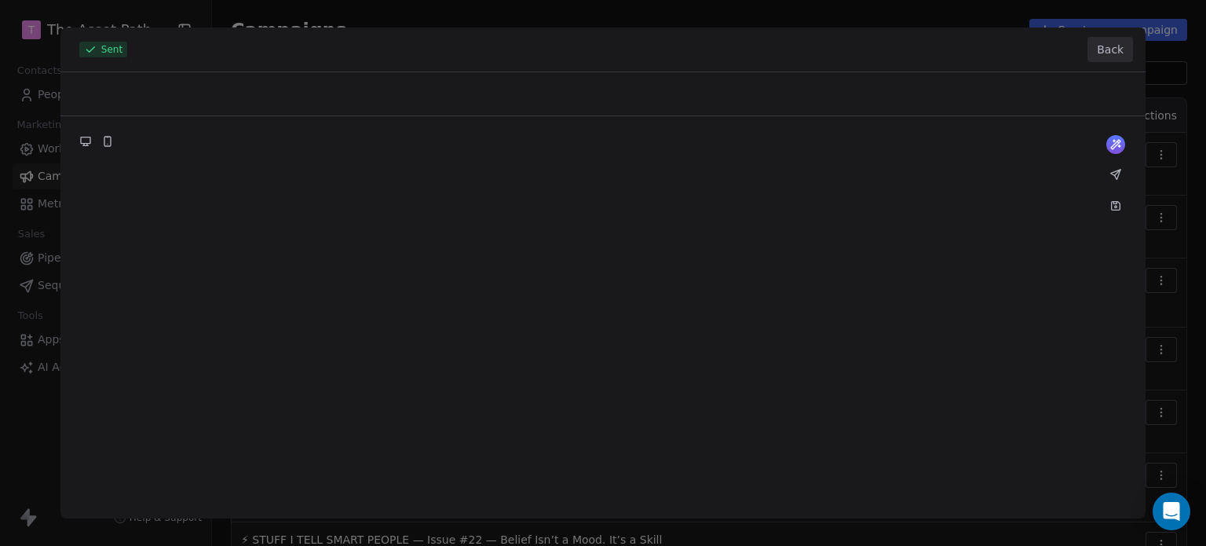
click at [1118, 48] on button "Back" at bounding box center [1111, 49] width 46 height 25
